Goal: Task Accomplishment & Management: Complete application form

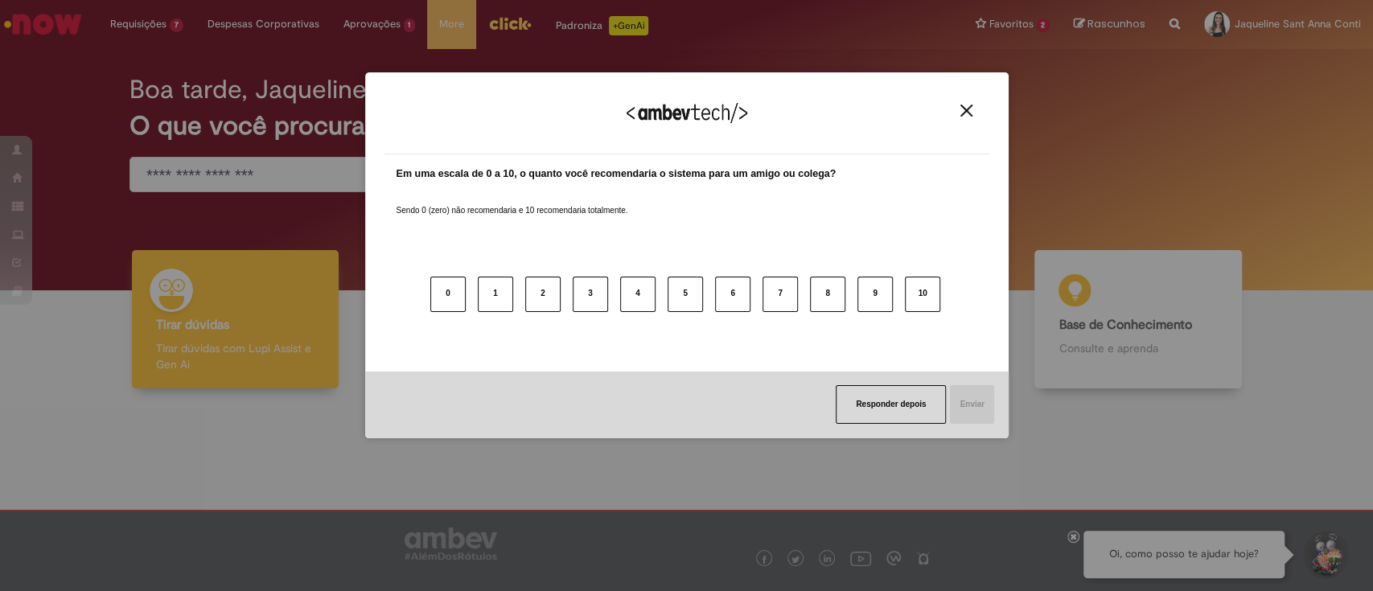
click at [960, 113] on img "Close" at bounding box center [966, 111] width 12 height 12
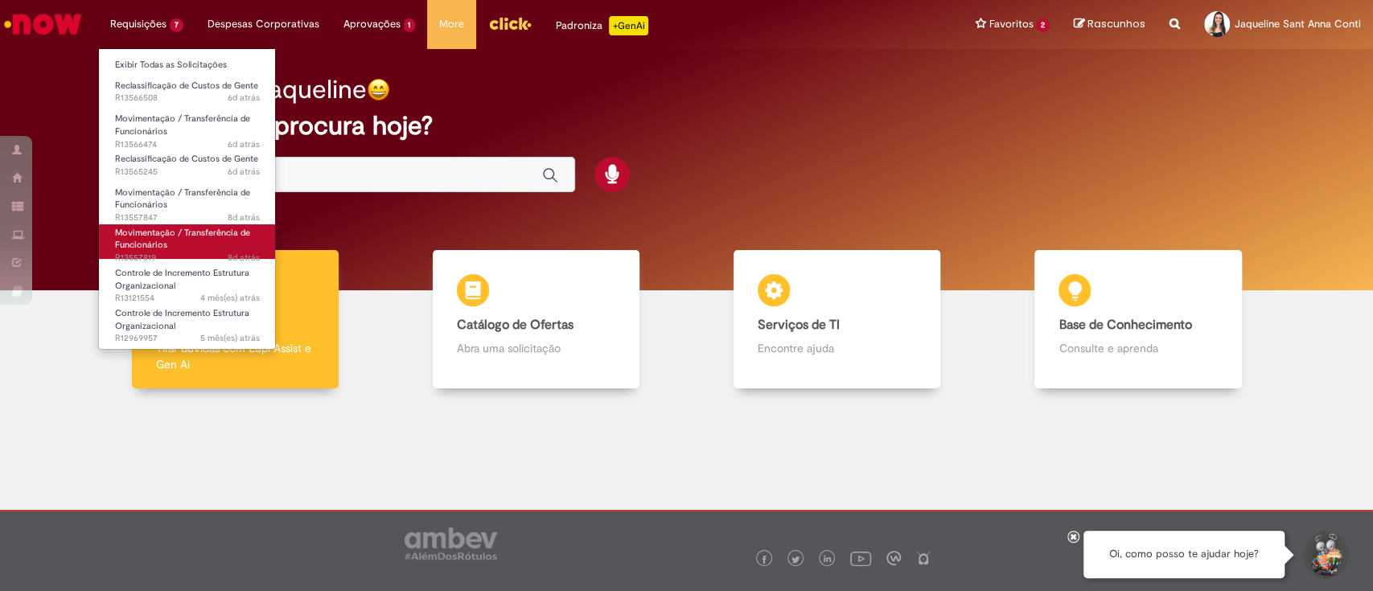
click at [162, 235] on span "Movimentação / Transferência de Funcionários" at bounding box center [182, 239] width 135 height 25
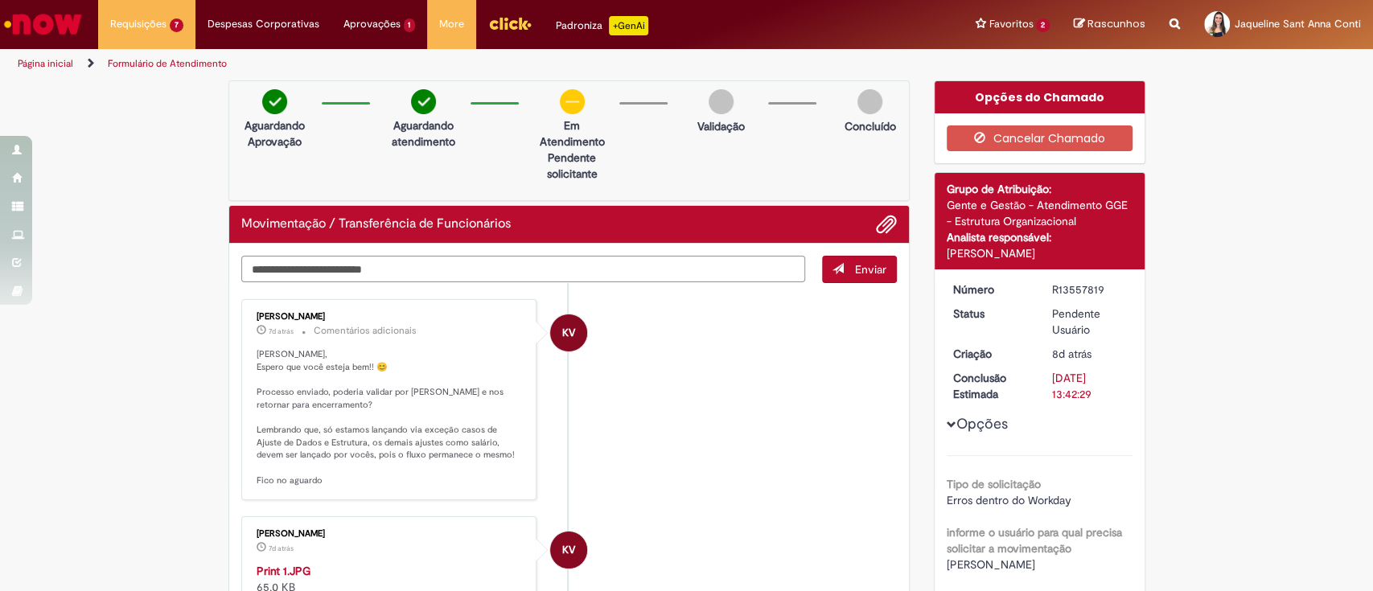
click at [586, 269] on textarea "Digite sua mensagem aqui..." at bounding box center [523, 269] width 564 height 27
type textarea "*"
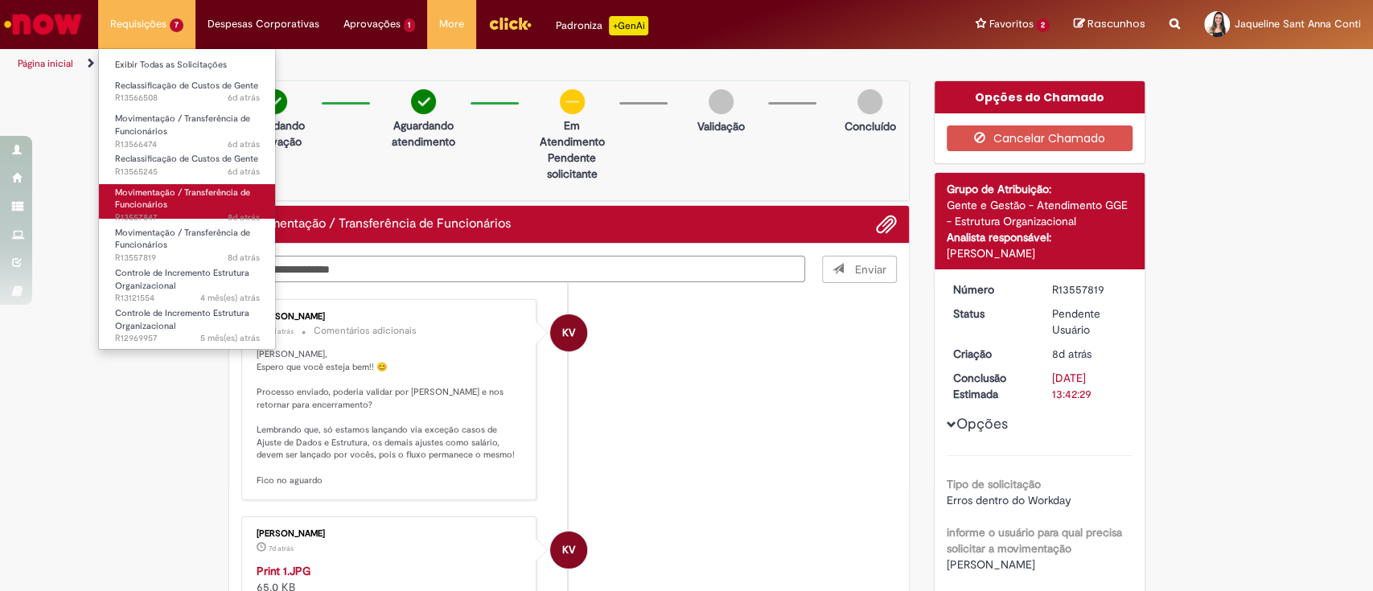
type textarea "**********"
click at [154, 201] on span "Movimentação / Transferência de Funcionários" at bounding box center [182, 199] width 135 height 25
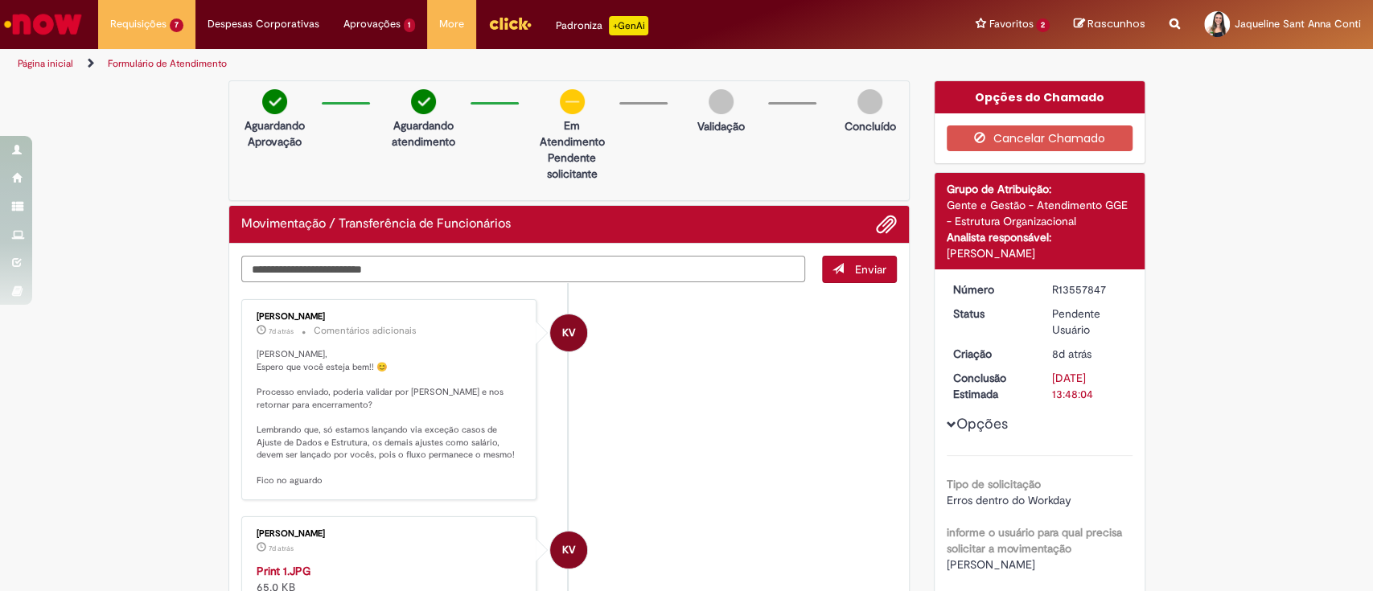
click at [421, 263] on textarea "Digite sua mensagem aqui..." at bounding box center [523, 269] width 564 height 27
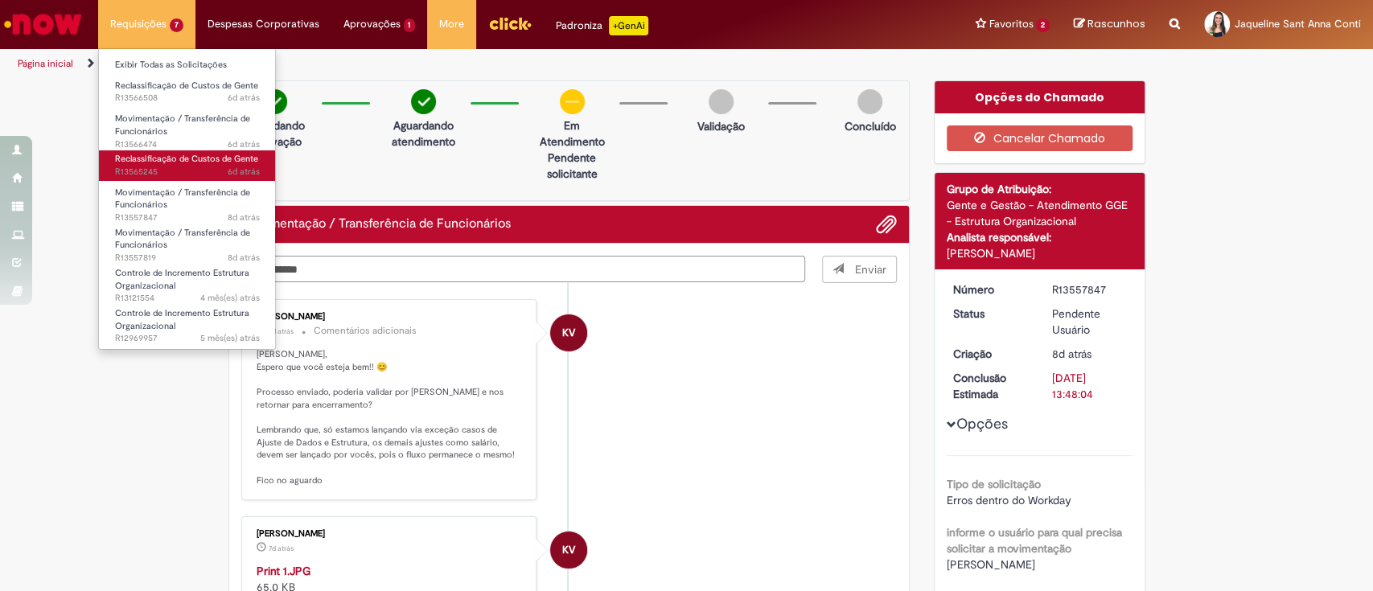
type textarea "**********"
click at [146, 160] on span "Reclassificação de Custos de Gente" at bounding box center [186, 159] width 143 height 12
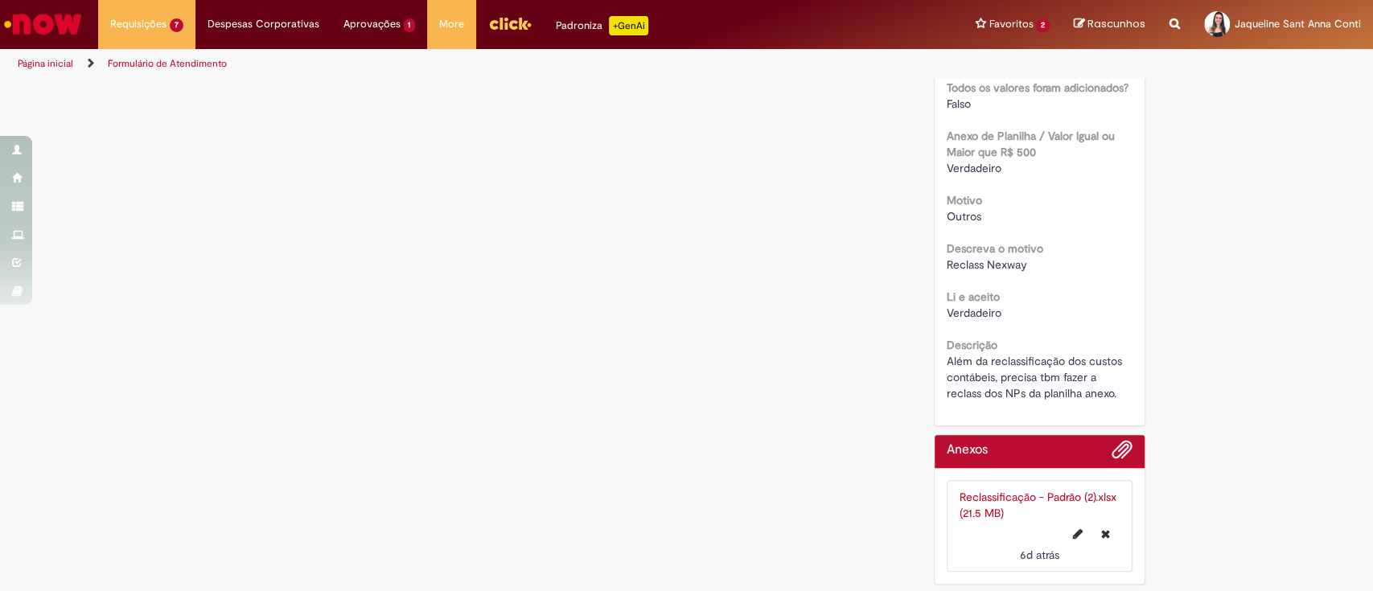
scroll to position [161, 0]
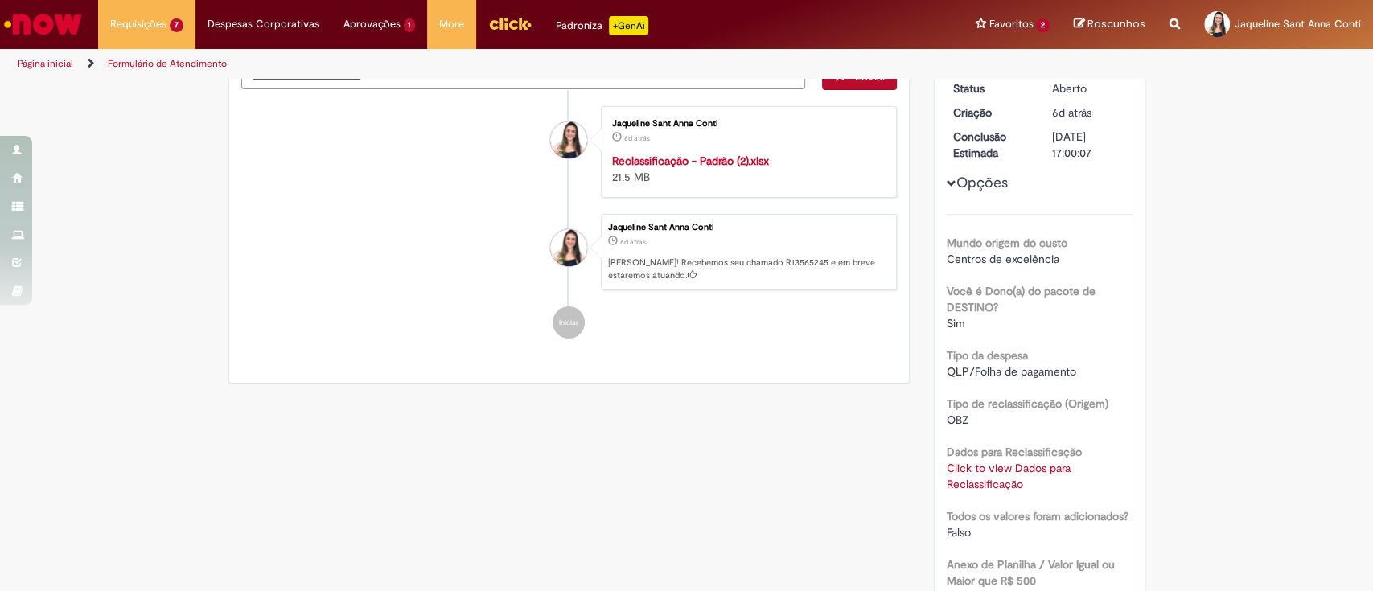
click at [997, 478] on link "Click to view Dados para Reclassificação" at bounding box center [1008, 476] width 124 height 31
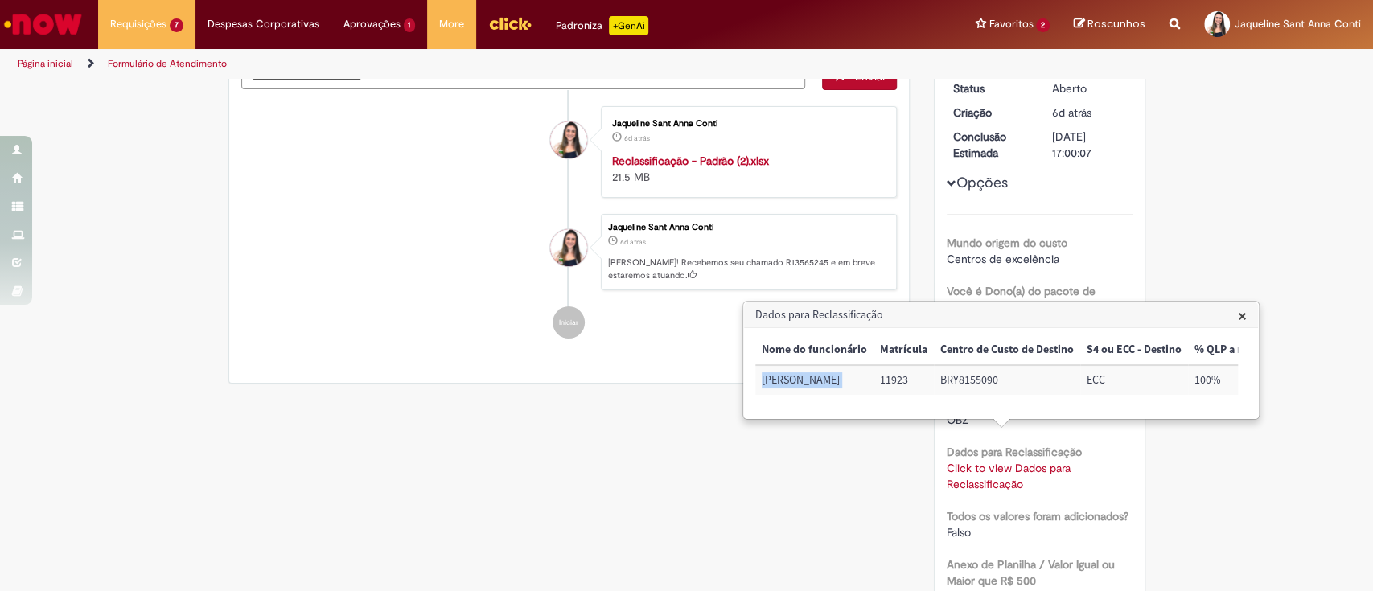
drag, startPoint x: 762, startPoint y: 376, endPoint x: 871, endPoint y: 402, distance: 111.6
click at [876, 395] on tr "[PERSON_NAME] 11923 BRY8155090 ECC 100% Setembro" at bounding box center [1081, 380] width 653 height 30
copy td "[PERSON_NAME]"
click at [1238, 318] on div "Dados para Reclassificação × Nome do funcionário Matrícula Centro de Custo de D…" at bounding box center [1001, 360] width 514 height 116
click at [1240, 316] on span "×" at bounding box center [1242, 316] width 9 height 22
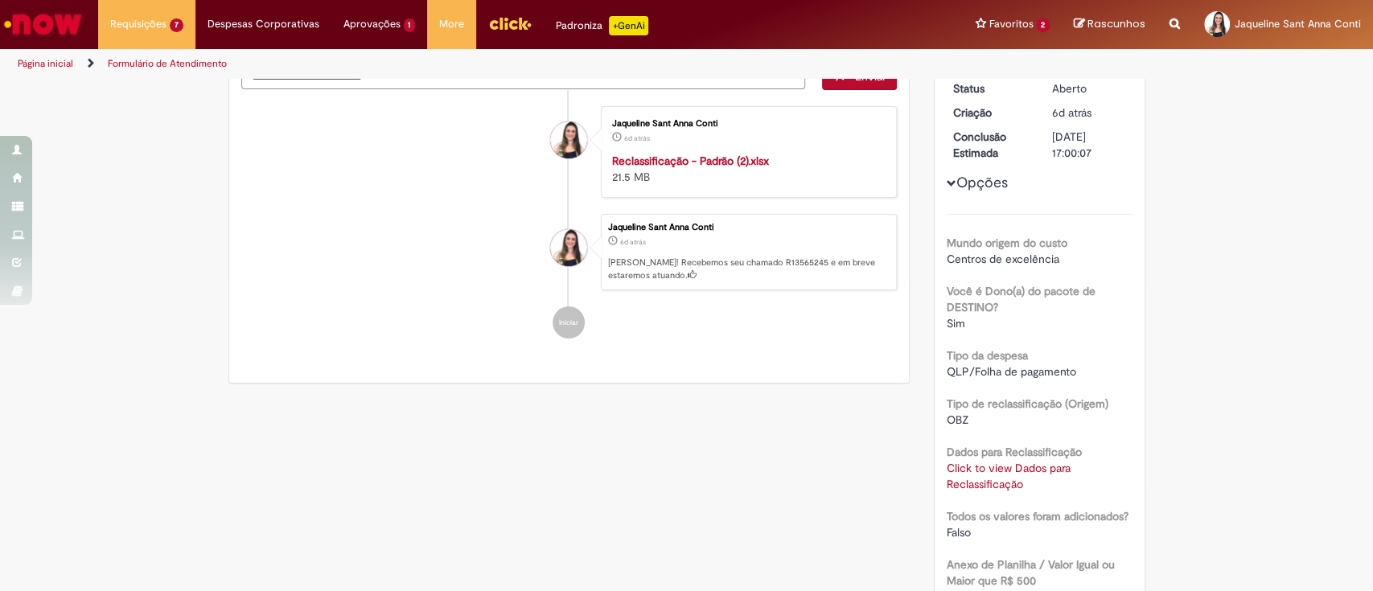
click at [655, 454] on div "Verificar Código de Barras Aguardando Aprovação Aguardando atendimento Em andam…" at bounding box center [686, 471] width 941 height 1102
click at [601, 248] on div "Jaqueline Sant Anna Conti 6d atrás 6 dias atrás [PERSON_NAME]! Recebemos seu ch…" at bounding box center [749, 252] width 296 height 77
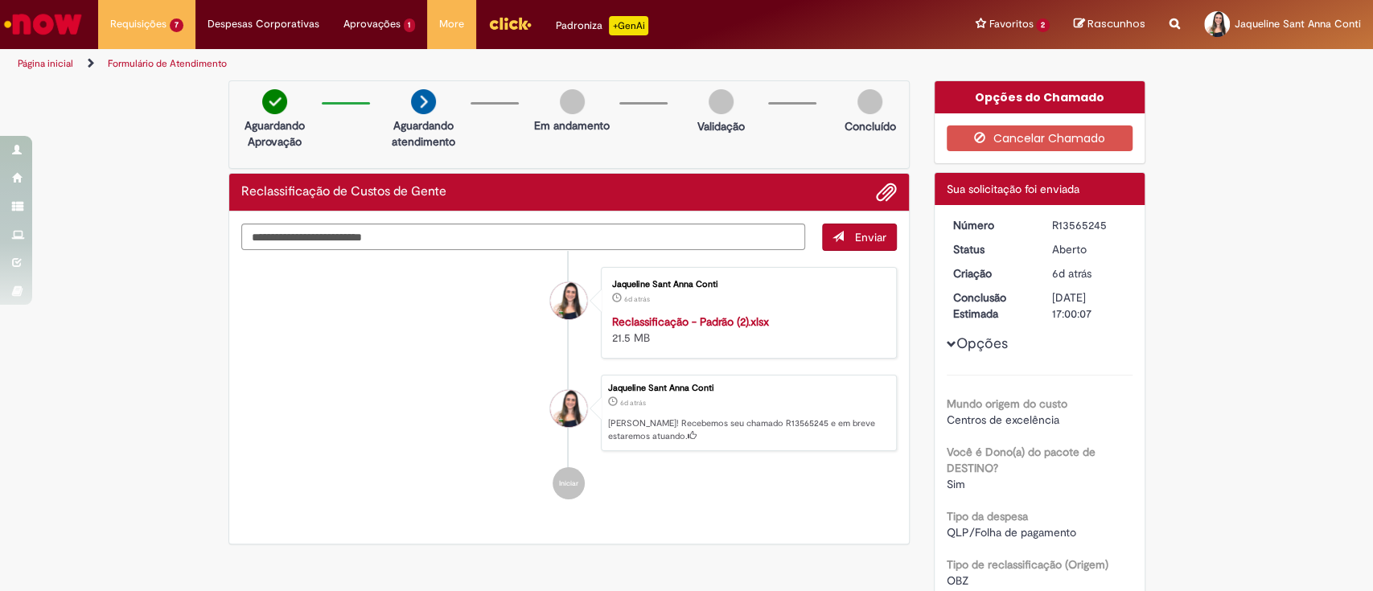
scroll to position [0, 0]
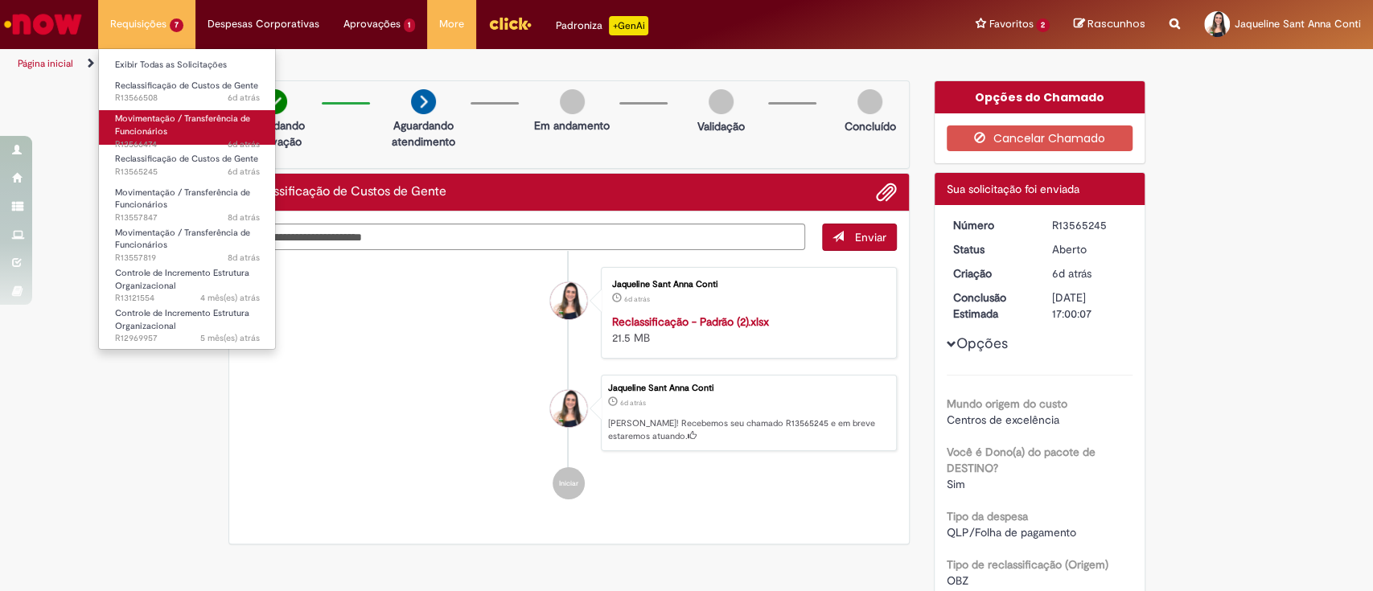
click at [174, 130] on link "Movimentação / Transferência de Funcionários 6d atrás 6 dias atrás R13566474" at bounding box center [187, 127] width 177 height 35
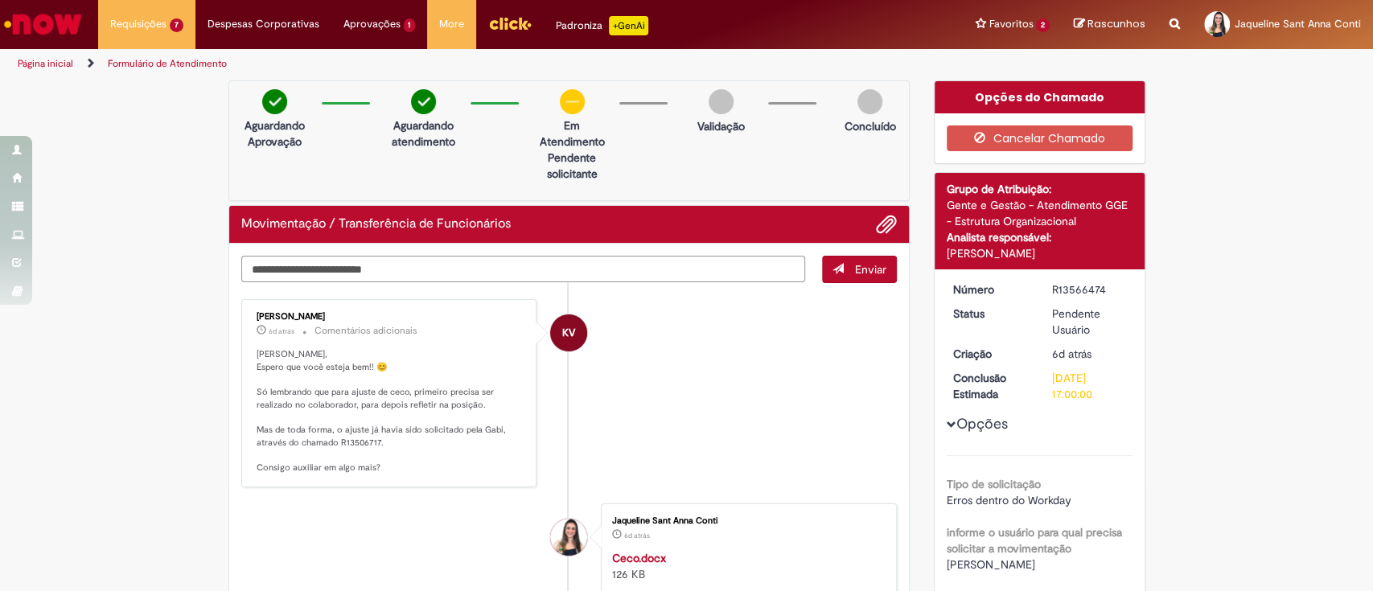
click at [568, 261] on textarea "Digite sua mensagem aqui..." at bounding box center [523, 269] width 564 height 27
type textarea "**********"
click at [864, 267] on span "Enviar" at bounding box center [870, 269] width 31 height 14
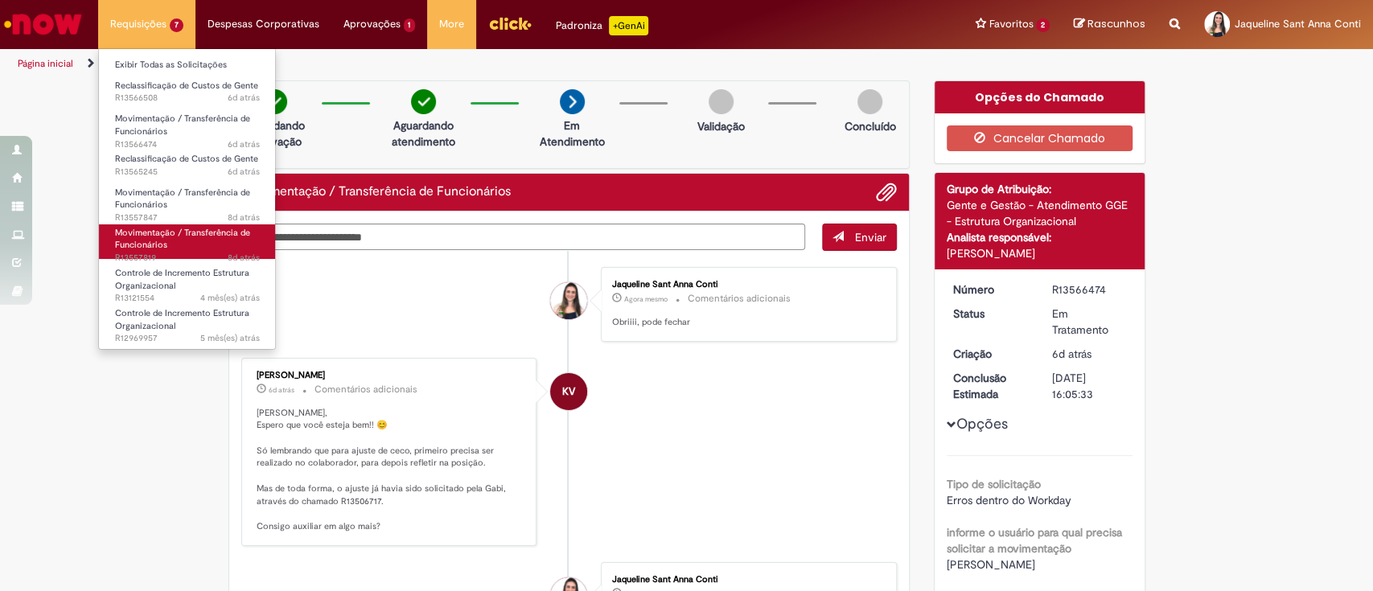
click at [184, 237] on span "Movimentação / Transferência de Funcionários" at bounding box center [182, 239] width 135 height 25
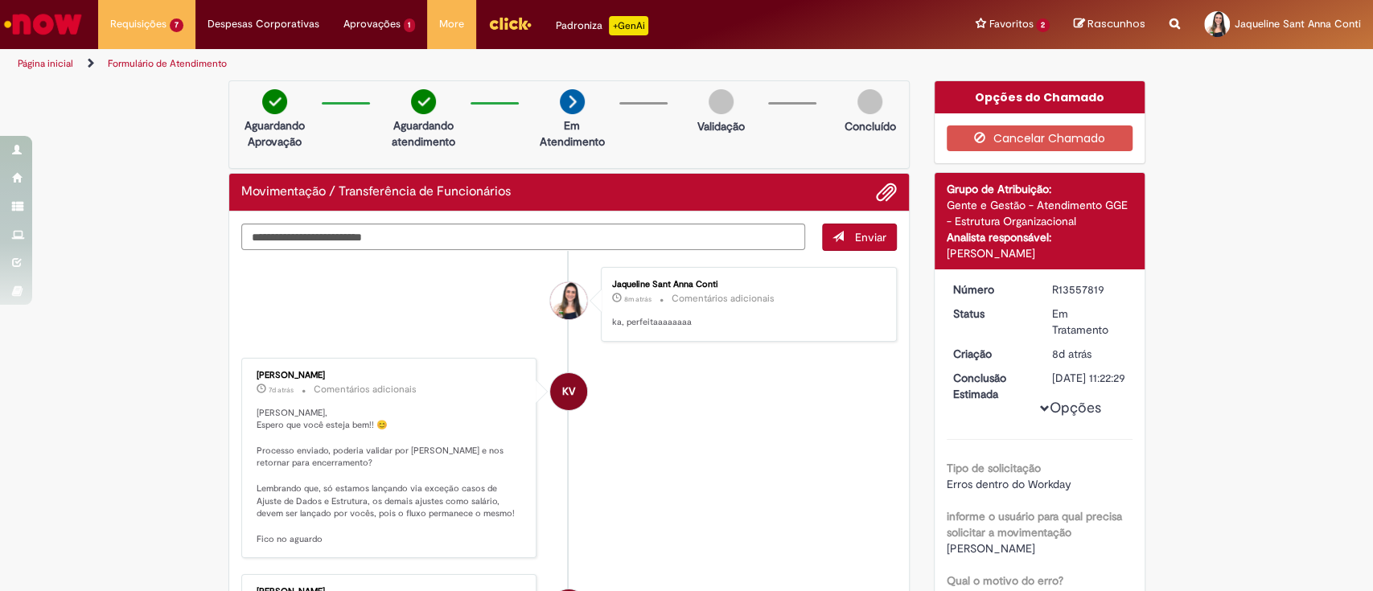
click at [1172, 256] on div "Verificar Código de Barras Aguardando Aprovação Aguardando atendimento Em Atend…" at bounding box center [686, 588] width 1373 height 1016
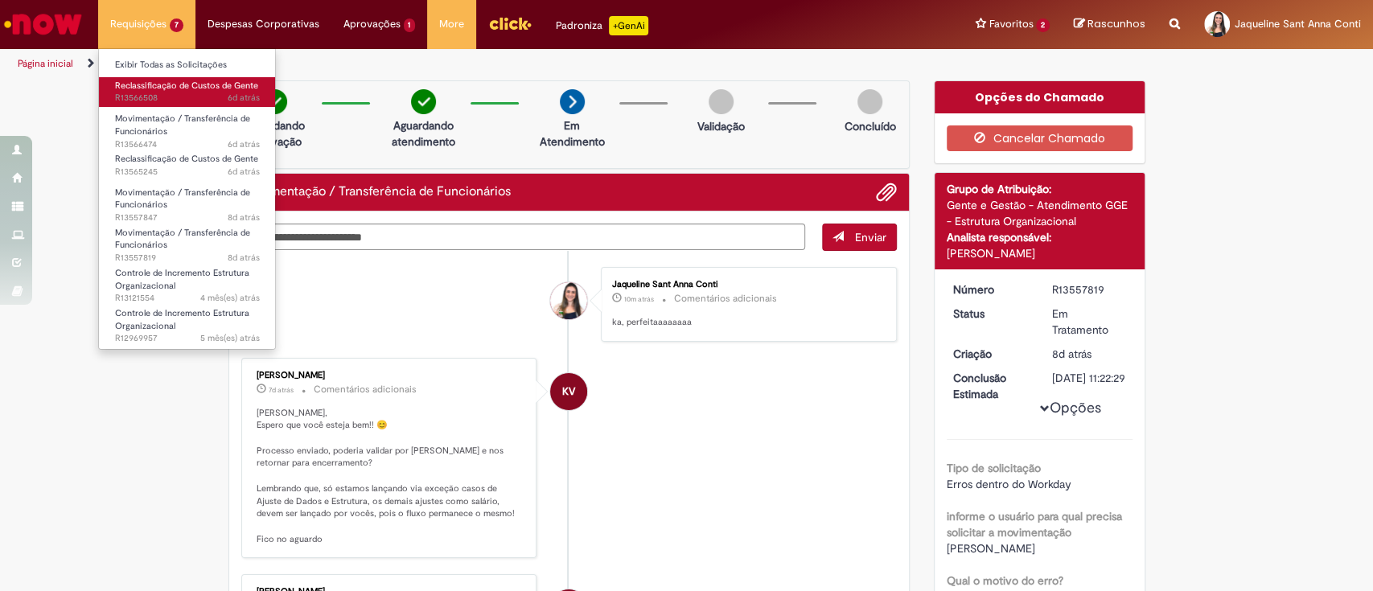
click at [162, 92] on span "6d atrás 6 dias atrás R13566508" at bounding box center [187, 98] width 145 height 13
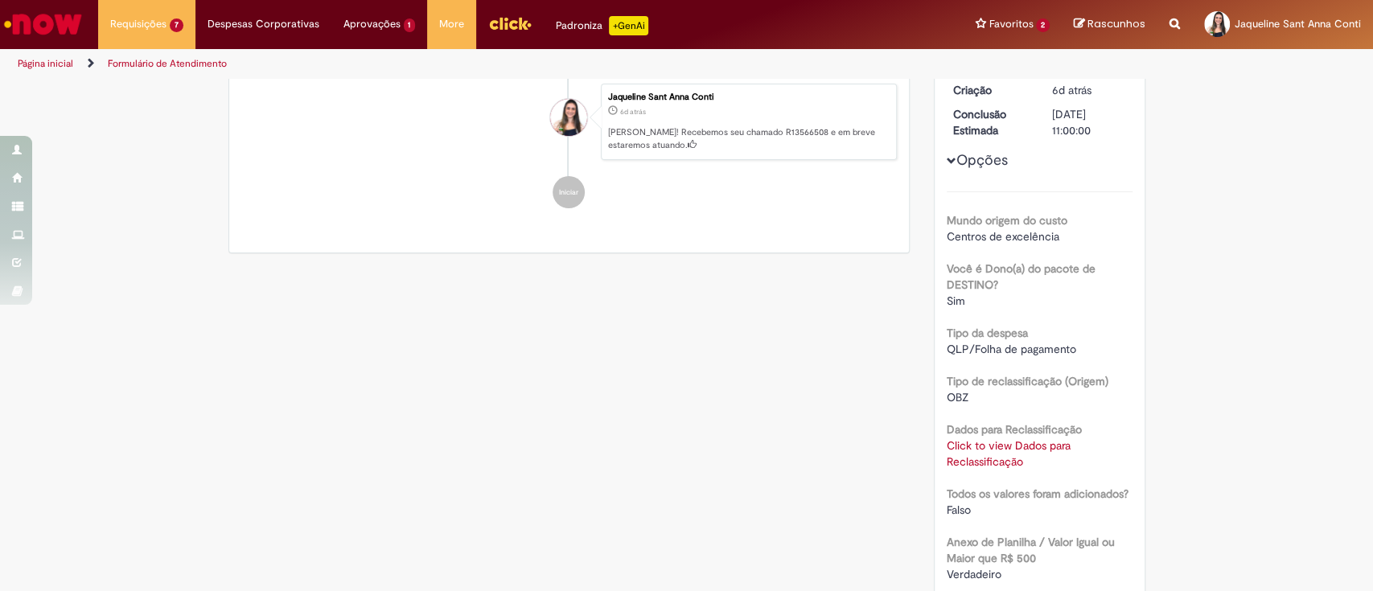
scroll to position [178, 0]
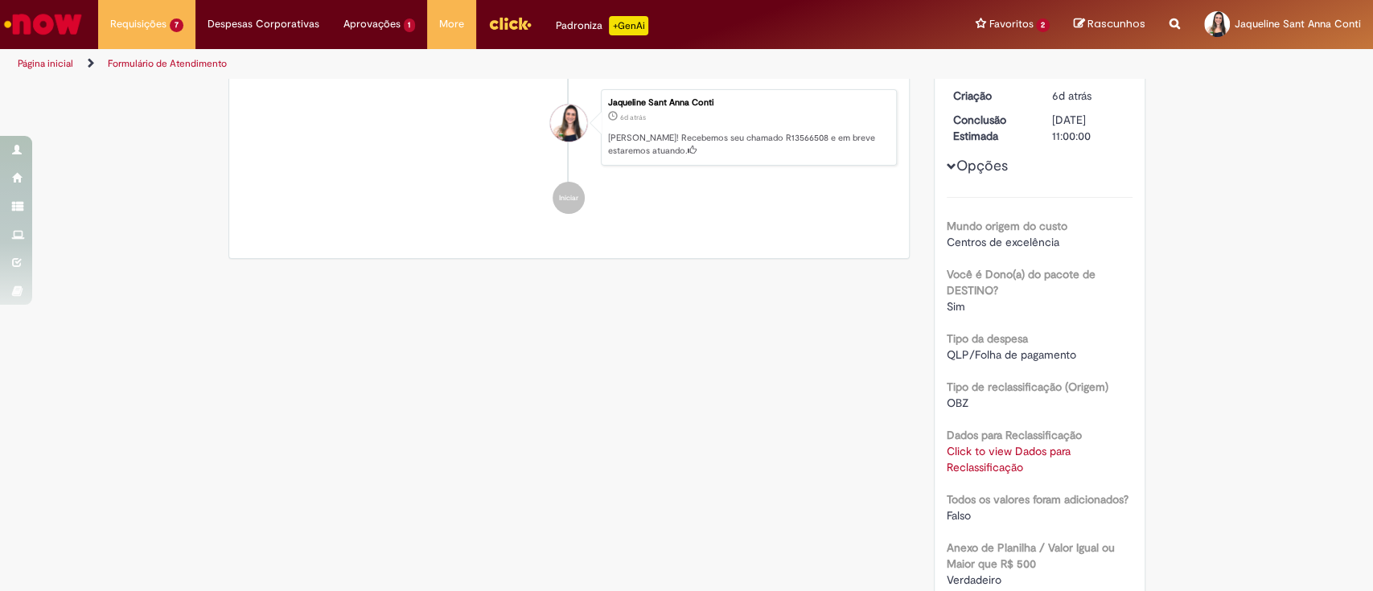
click at [998, 459] on link "Click to view Dados para Reclassificação" at bounding box center [1008, 459] width 124 height 31
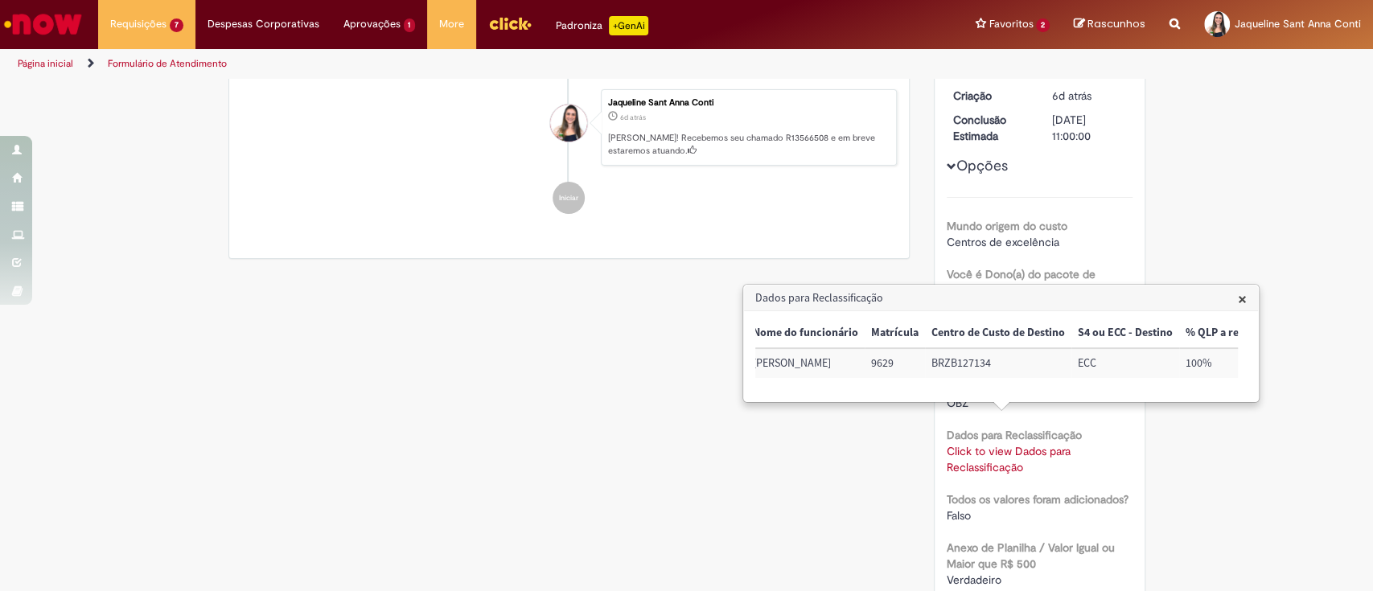
scroll to position [0, 0]
click at [1174, 235] on div "Verificar Código de Barras Aguardando Aprovação Aguardando atendimento Em andam…" at bounding box center [686, 409] width 1373 height 1012
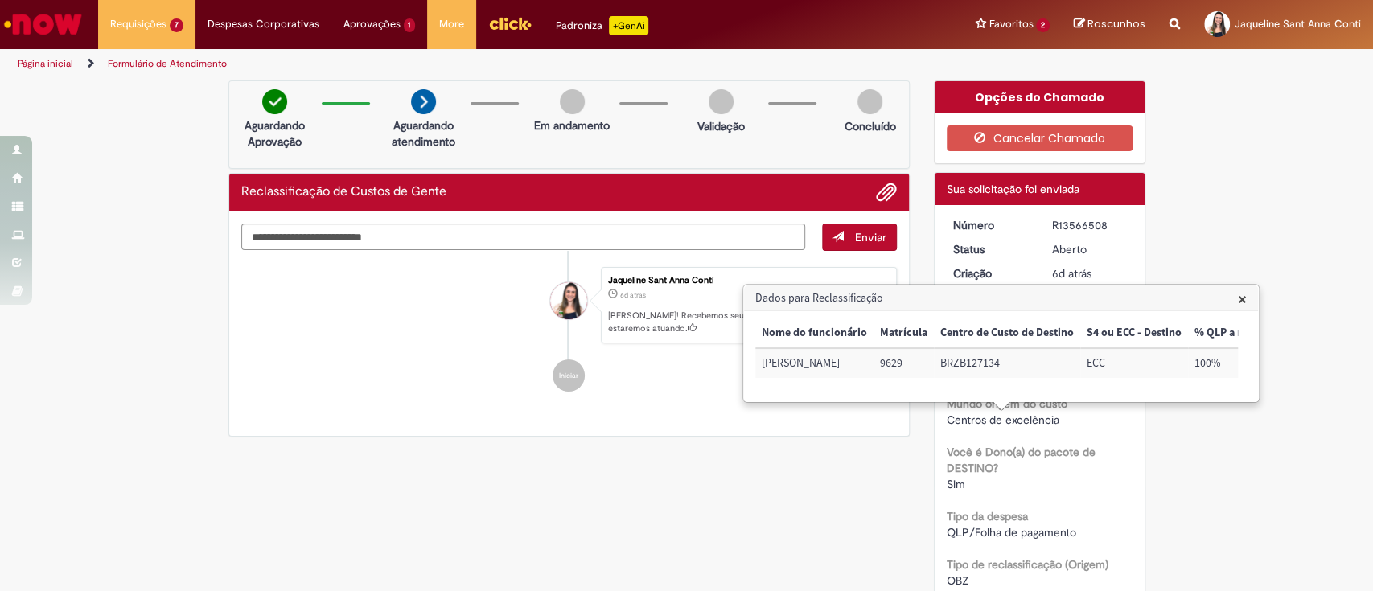
click at [1297, 175] on div "Verificar Código de Barras Aguardando Aprovação Aguardando atendimento Em andam…" at bounding box center [686, 586] width 1373 height 1012
